Goal: Task Accomplishment & Management: Manage account settings

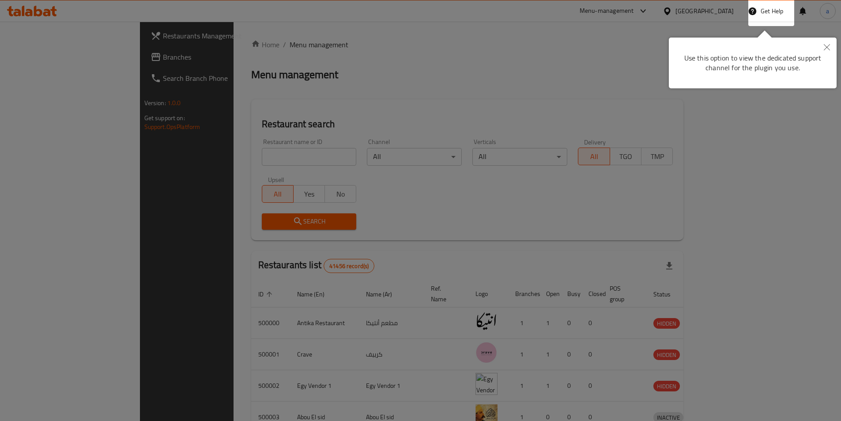
drag, startPoint x: 833, startPoint y: 47, endPoint x: 726, endPoint y: 17, distance: 111.4
click at [833, 47] on button "Close" at bounding box center [826, 48] width 19 height 20
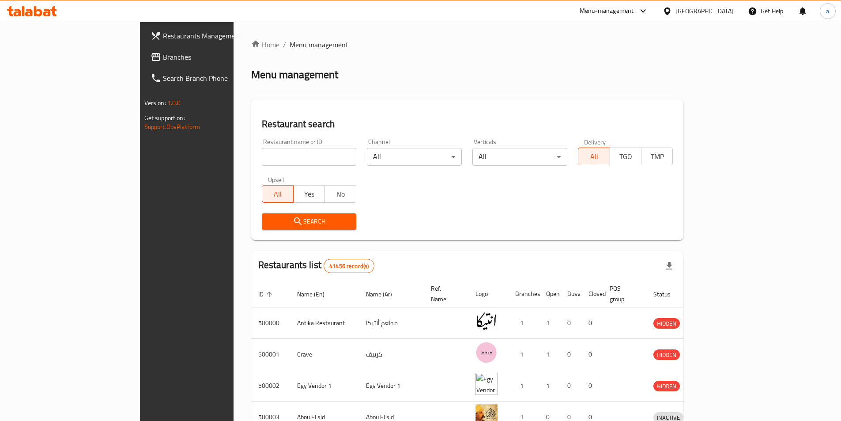
click at [726, 15] on div "[GEOGRAPHIC_DATA]" at bounding box center [704, 11] width 58 height 10
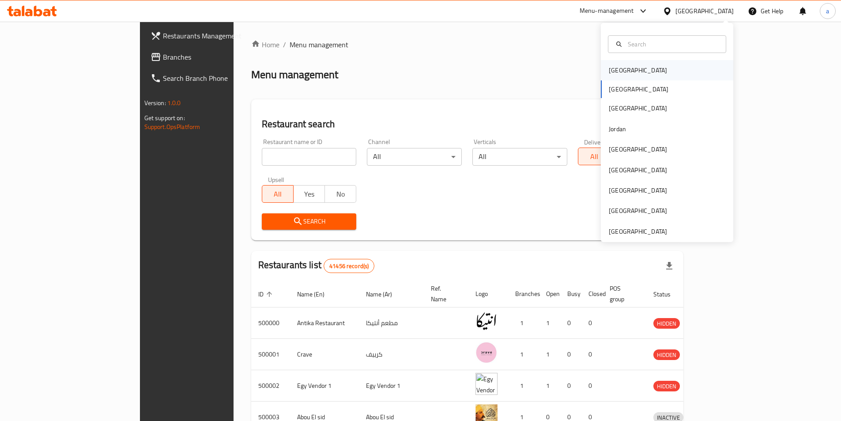
click at [619, 75] on div "[GEOGRAPHIC_DATA]" at bounding box center [638, 70] width 58 height 10
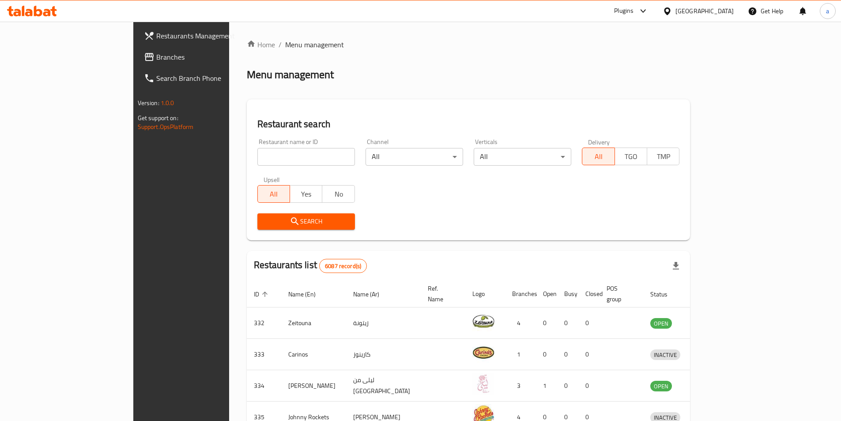
click at [156, 60] on span "Branches" at bounding box center [211, 57] width 110 height 11
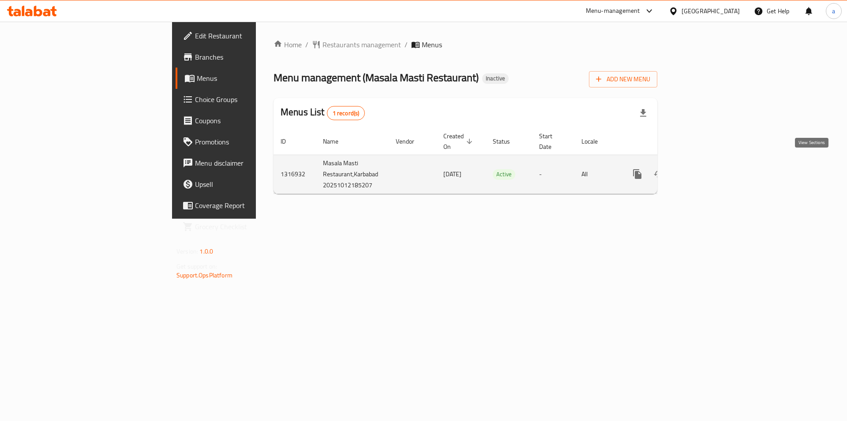
click at [707, 169] on icon "enhanced table" at bounding box center [701, 174] width 11 height 11
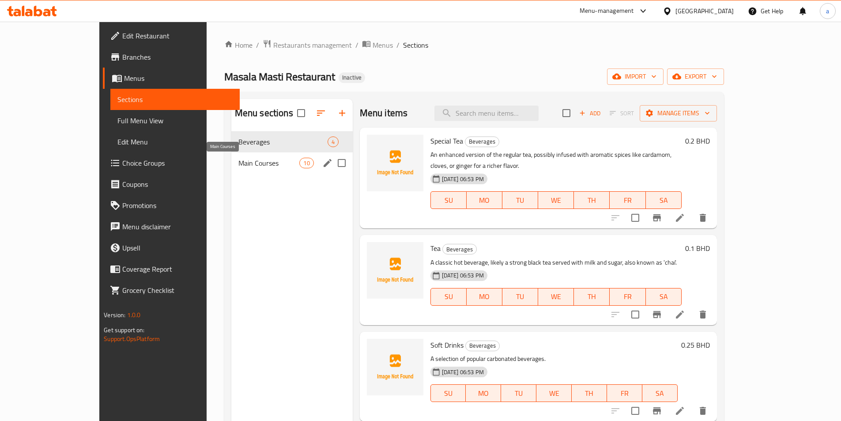
click at [238, 167] on span "Main Courses" at bounding box center [268, 163] width 61 height 11
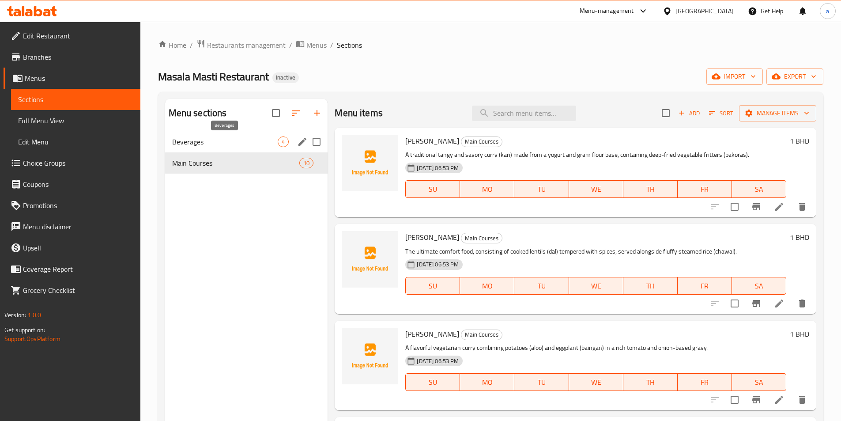
drag, startPoint x: 230, startPoint y: 144, endPoint x: 38, endPoint y: 147, distance: 192.9
click at [230, 144] on span "Beverages" at bounding box center [225, 141] width 106 height 11
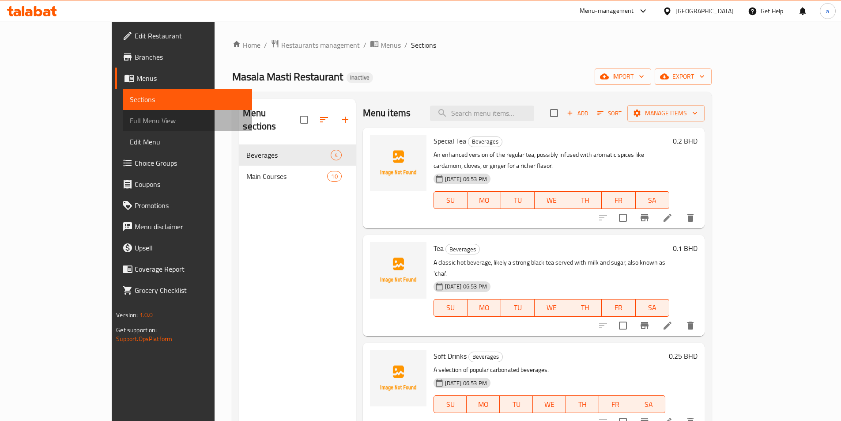
click at [130, 120] on span "Full Menu View" at bounding box center [187, 120] width 115 height 11
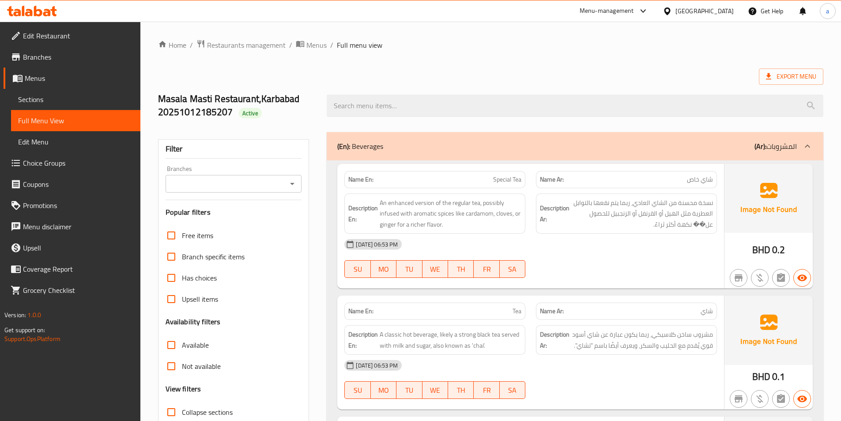
click at [34, 96] on span "Sections" at bounding box center [75, 99] width 115 height 11
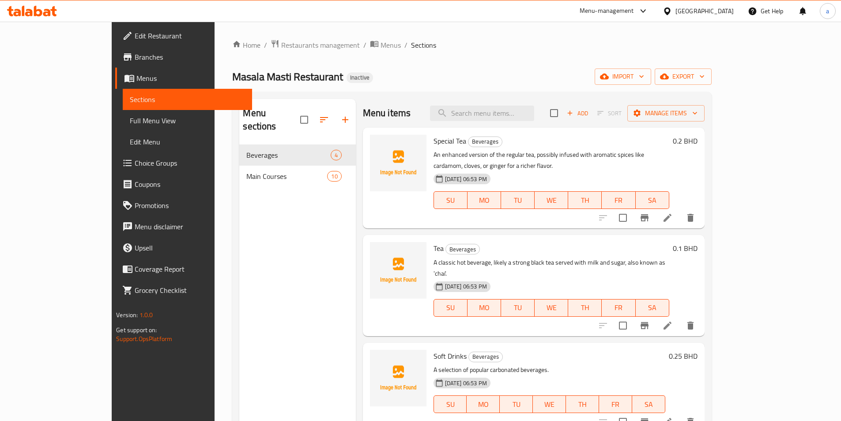
click at [115, 84] on link "Menus" at bounding box center [183, 78] width 137 height 21
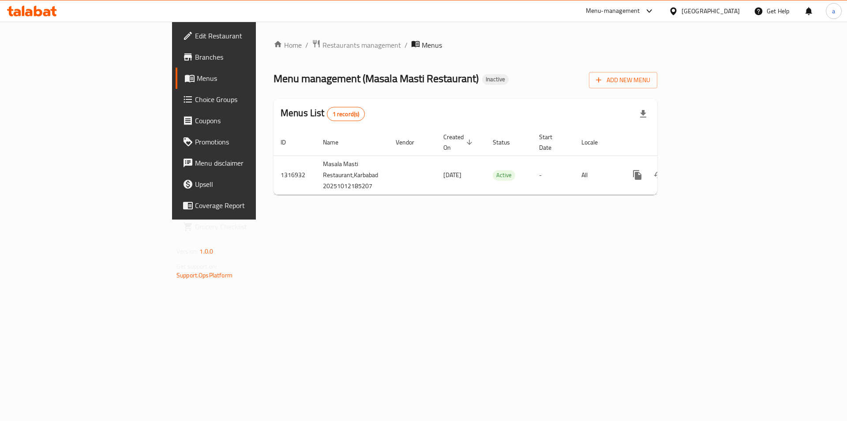
click at [195, 62] on span "Branches" at bounding box center [251, 57] width 112 height 11
